Goal: Check status: Check status

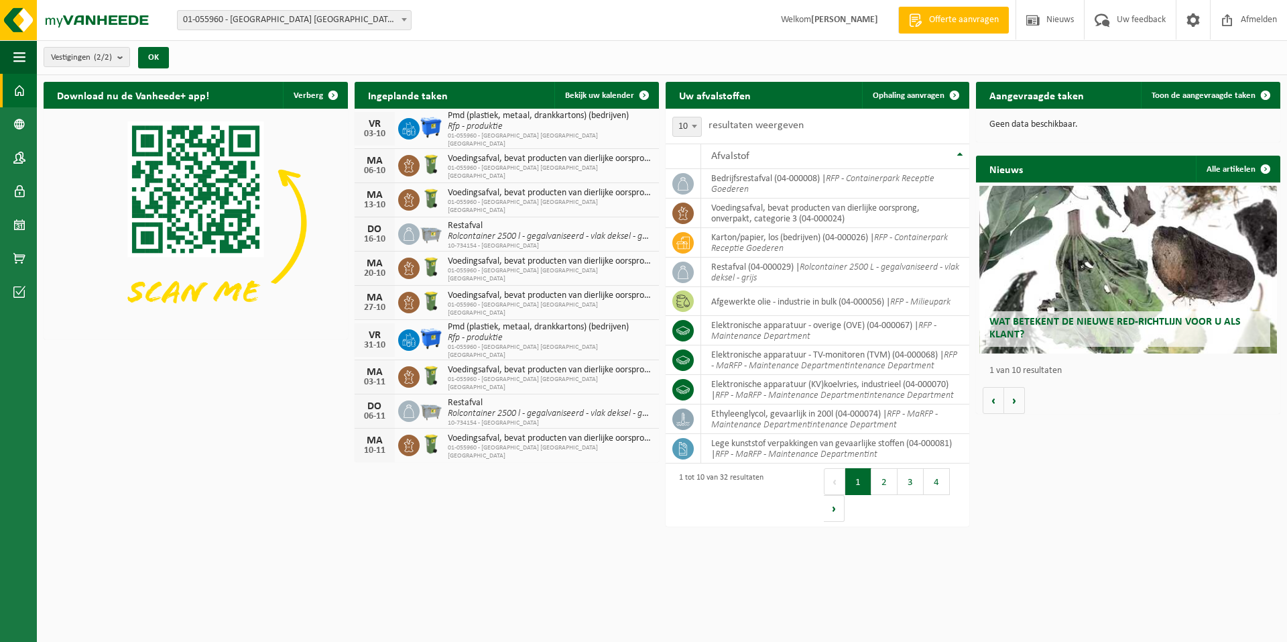
drag, startPoint x: 601, startPoint y: 90, endPoint x: 615, endPoint y: 70, distance: 23.6
click at [601, 91] on span "Bekijk uw kalender" at bounding box center [599, 95] width 69 height 9
click at [592, 96] on span "Bekijk uw kalender" at bounding box center [599, 95] width 69 height 9
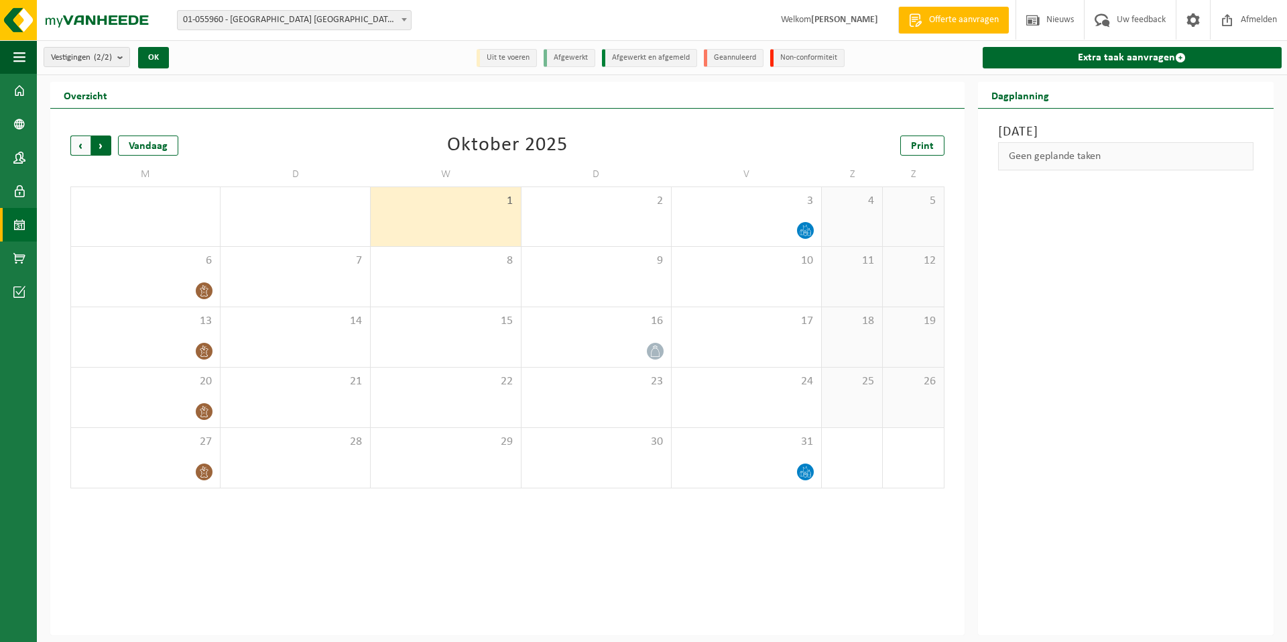
click at [82, 144] on span "Vorige" at bounding box center [80, 145] width 20 height 20
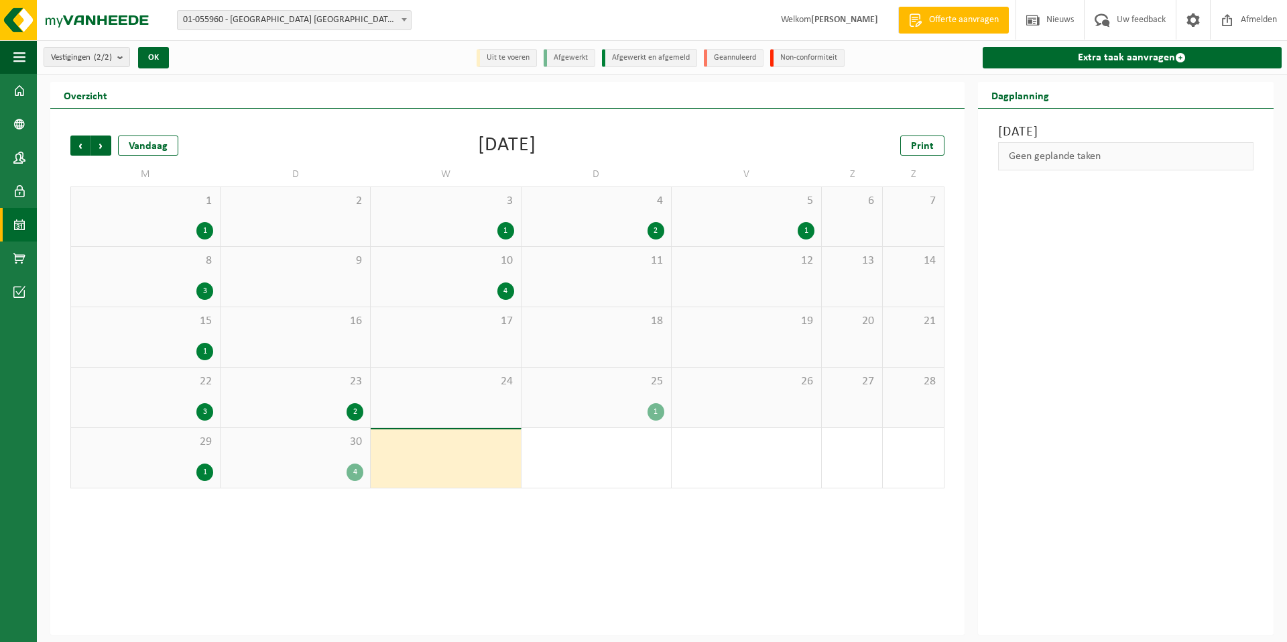
click at [282, 473] on div "4" at bounding box center [295, 471] width 136 height 17
